Goal: Task Accomplishment & Management: Use online tool/utility

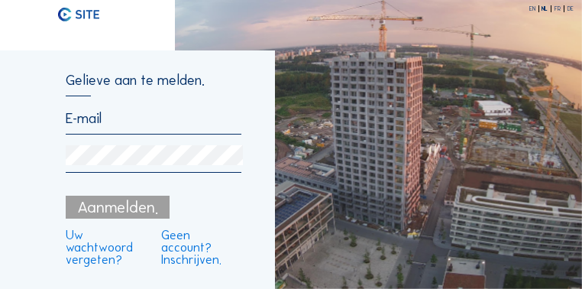
click at [100, 124] on input "email" at bounding box center [154, 118] width 176 height 17
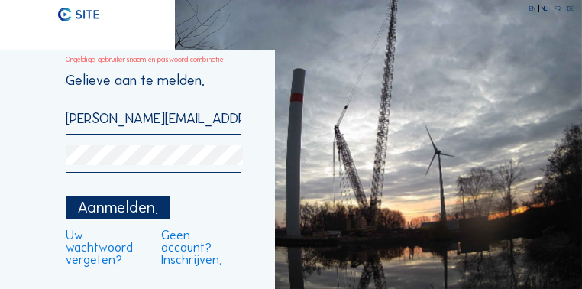
click at [120, 205] on div "Aanmelden." at bounding box center [118, 207] width 104 height 23
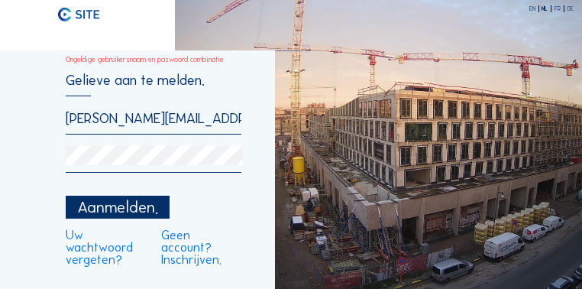
click at [215, 122] on input "m.slingerland@mobilis.nl" at bounding box center [154, 118] width 176 height 17
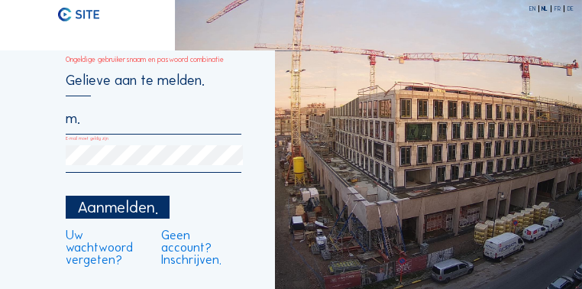
type input "m"
click at [96, 122] on input "Dit veld is verplicht" at bounding box center [154, 118] width 176 height 17
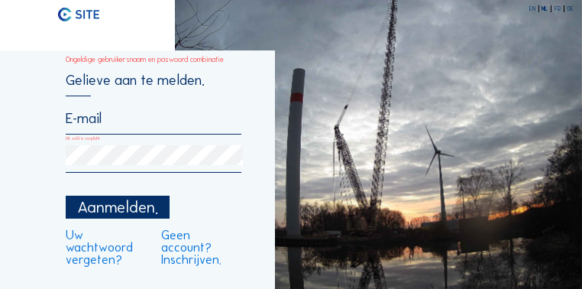
type input "royerssluis@civielroyerssluis.be"
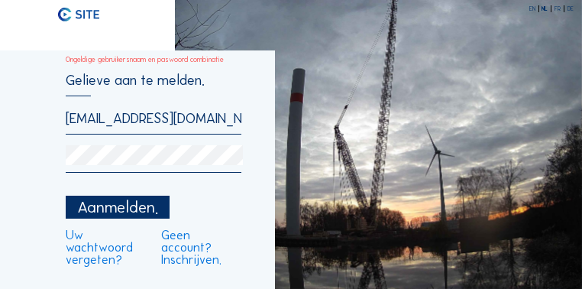
click at [128, 209] on div "Aanmelden." at bounding box center [118, 207] width 104 height 23
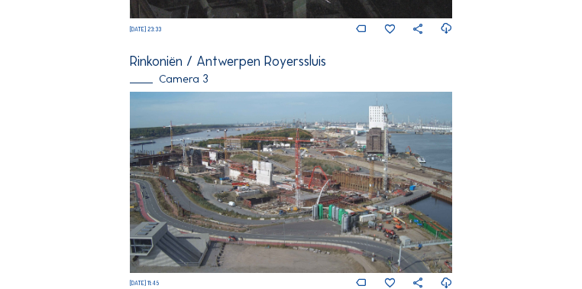
scroll to position [898, 0]
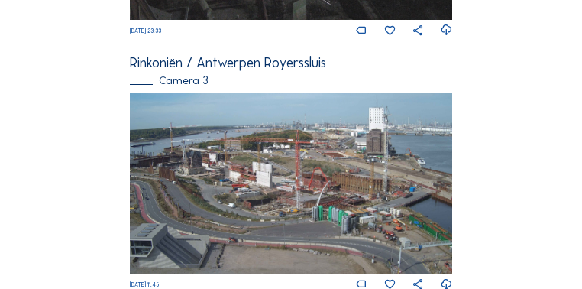
click at [208, 177] on img at bounding box center [291, 183] width 322 height 181
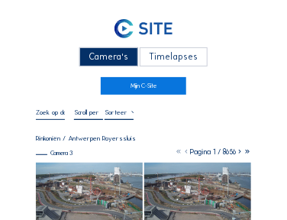
click at [114, 192] on img at bounding box center [89, 193] width 107 height 60
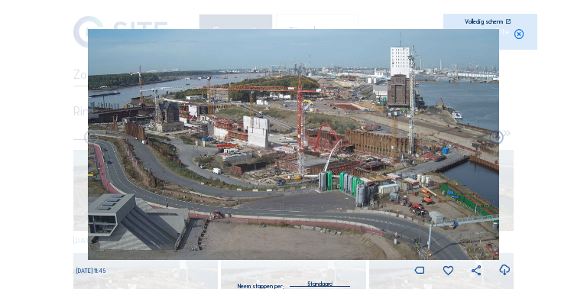
click at [286, 23] on icon at bounding box center [507, 21] width 5 height 5
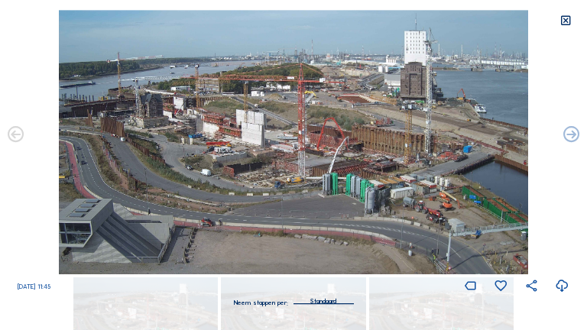
click at [286, 21] on icon at bounding box center [565, 21] width 13 height 13
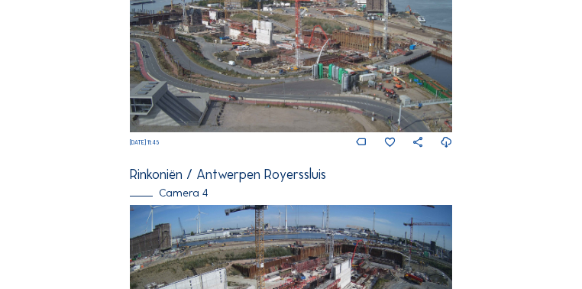
scroll to position [1149, 0]
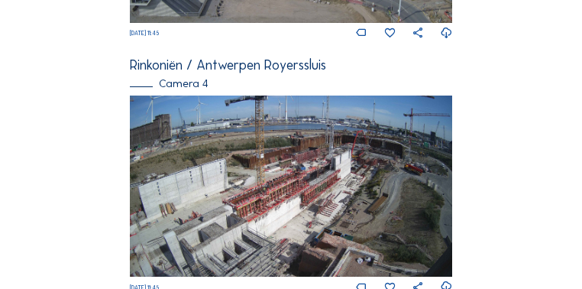
click at [286, 160] on img at bounding box center [291, 185] width 322 height 181
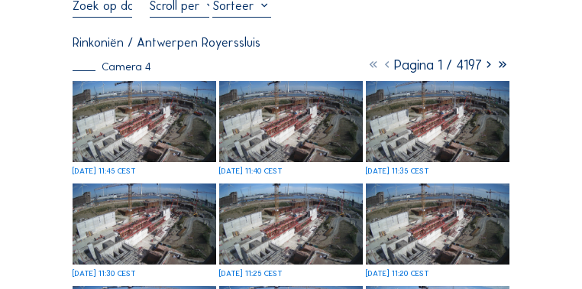
scroll to position [92, 0]
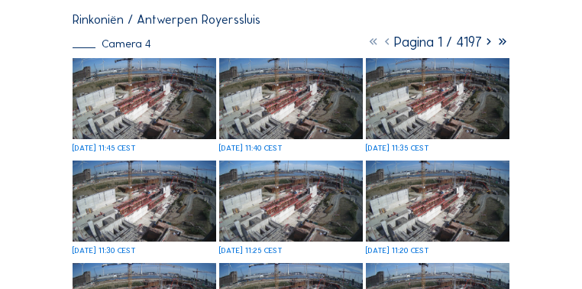
click at [185, 106] on img at bounding box center [145, 98] width 144 height 81
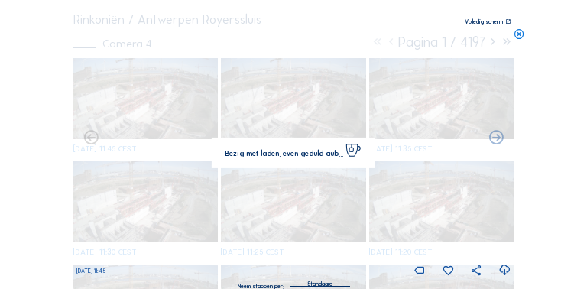
click at [185, 106] on img at bounding box center [293, 144] width 411 height 231
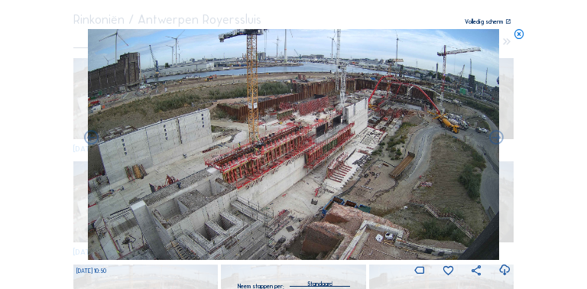
click at [286, 219] on div "[DATE] 10:50" at bounding box center [293, 270] width 434 height 13
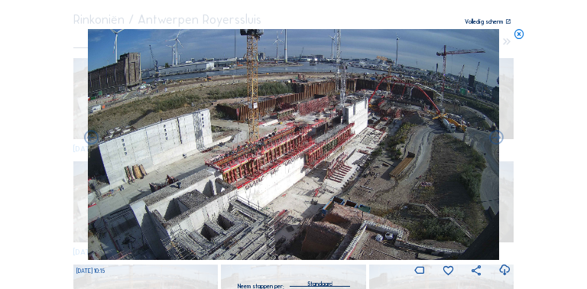
click at [286, 35] on icon at bounding box center [518, 34] width 11 height 11
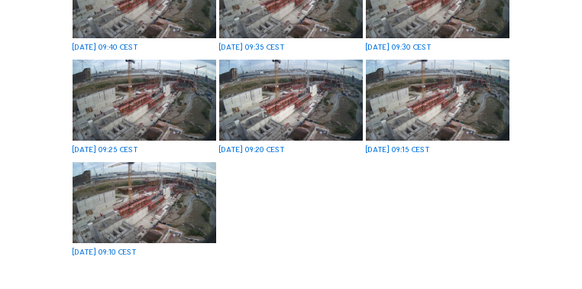
scroll to position [533, 0]
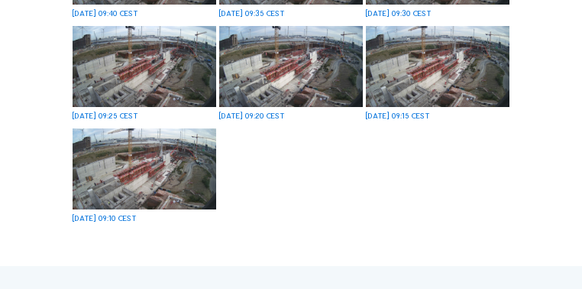
click at [205, 170] on img at bounding box center [145, 168] width 144 height 81
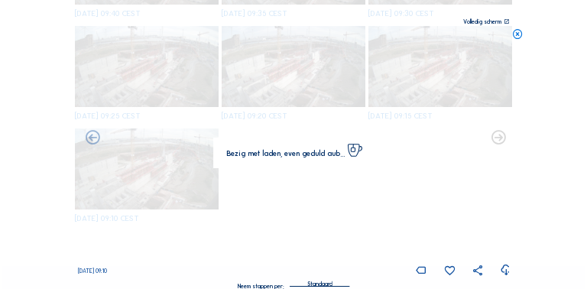
scroll to position [535, 0]
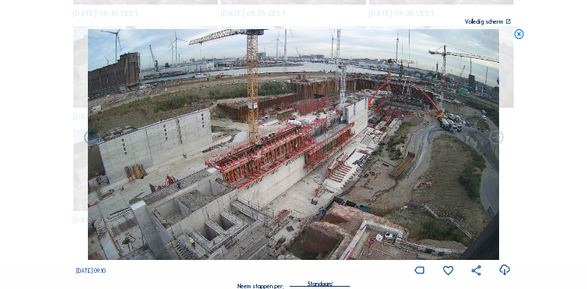
click at [286, 142] on icon at bounding box center [495, 138] width 17 height 17
click at [286, 141] on icon at bounding box center [495, 138] width 17 height 17
click at [92, 137] on icon at bounding box center [90, 138] width 17 height 17
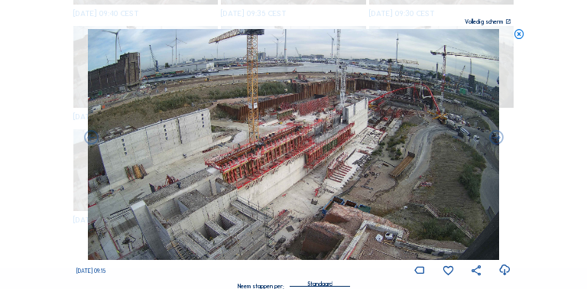
click at [92, 137] on icon at bounding box center [90, 138] width 17 height 17
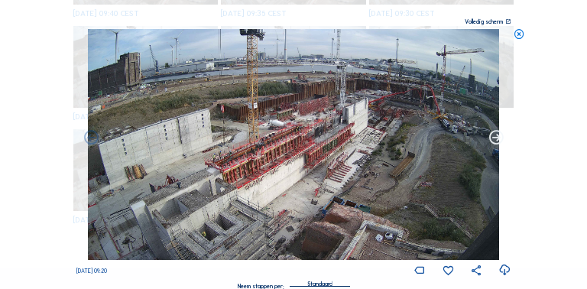
click at [286, 137] on icon at bounding box center [495, 138] width 17 height 17
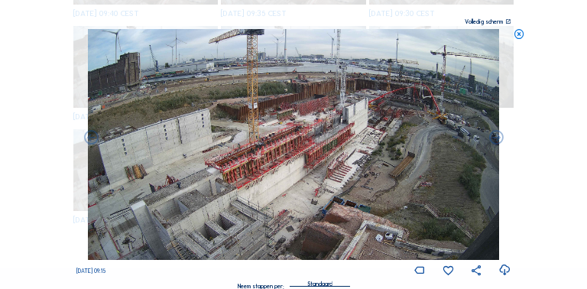
click at [286, 137] on icon at bounding box center [495, 138] width 17 height 17
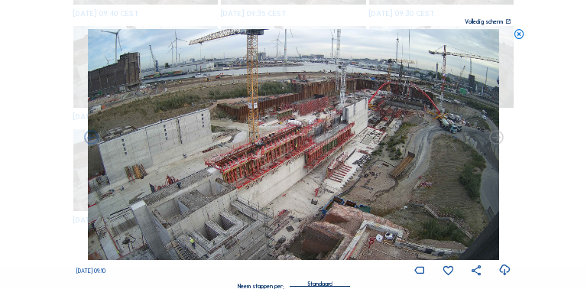
click at [286, 137] on icon at bounding box center [495, 138] width 17 height 17
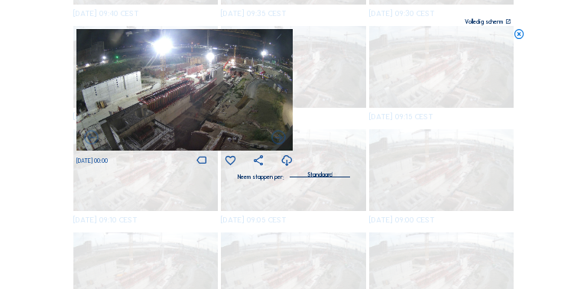
scroll to position [528, 0]
